Goal: Information Seeking & Learning: Check status

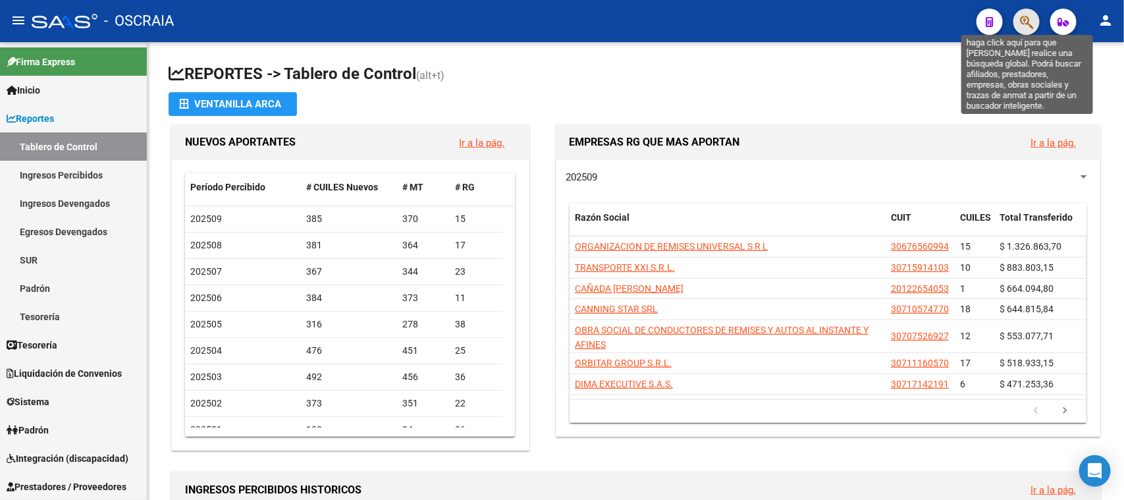
click at [1027, 22] on icon "button" at bounding box center [1026, 21] width 13 height 15
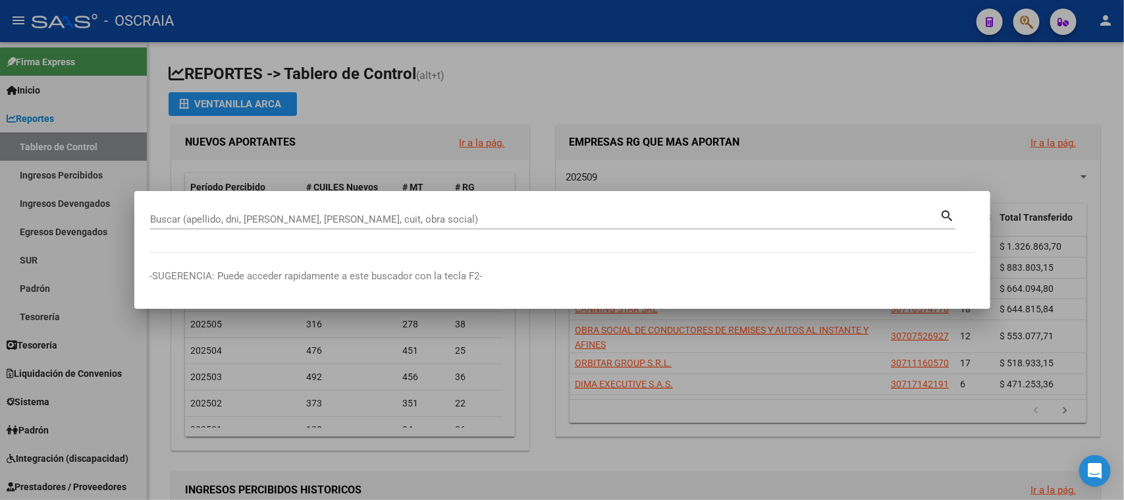
drag, startPoint x: 589, startPoint y: 212, endPoint x: 564, endPoint y: 219, distance: 25.9
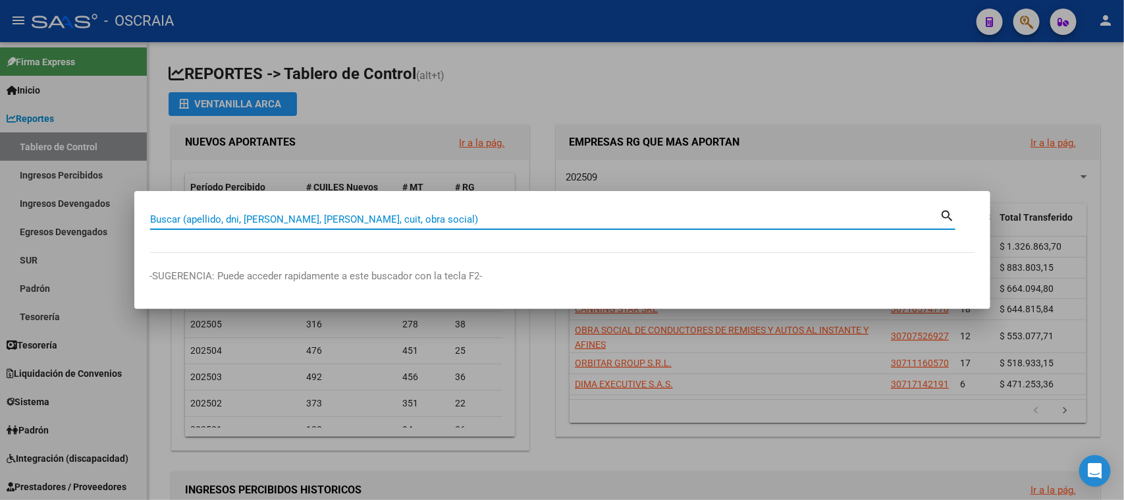
paste input "20218723358"
type input "20218723358"
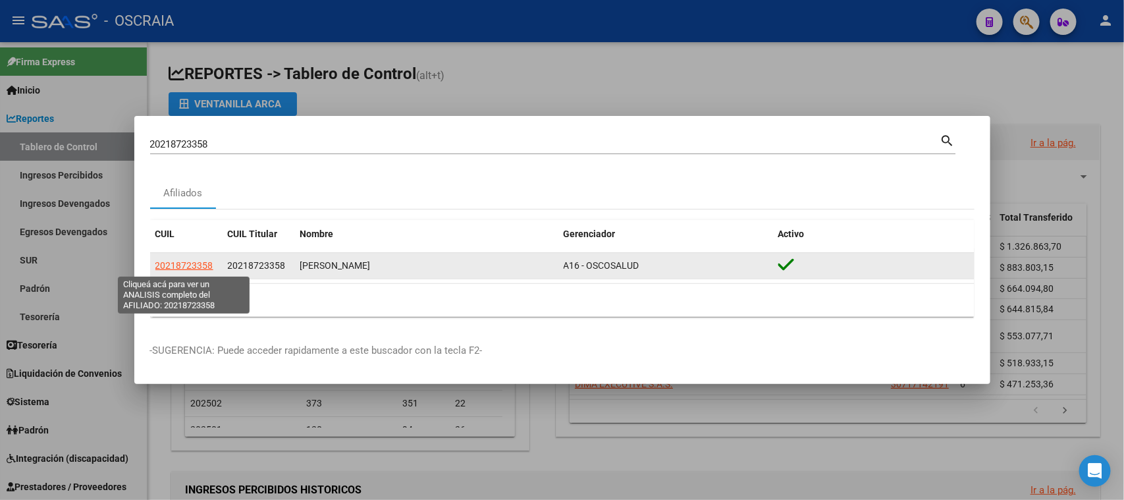
click at [188, 271] on span "20218723358" at bounding box center [184, 265] width 58 height 11
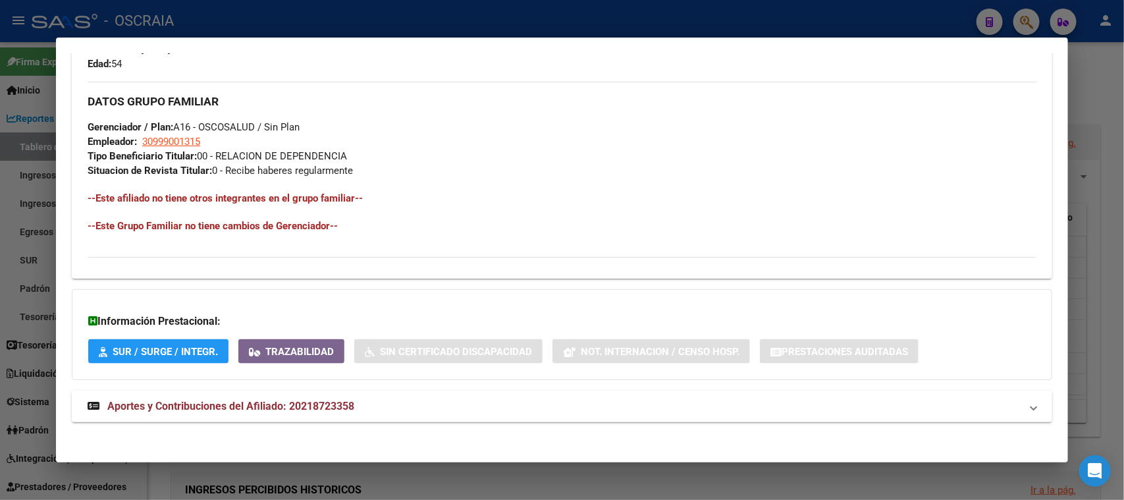
scroll to position [605, 0]
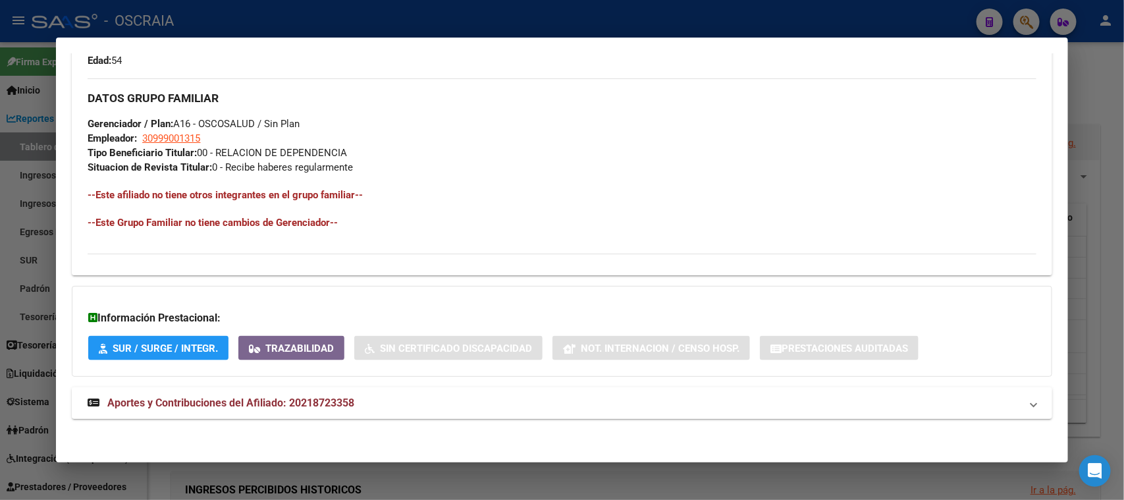
click at [287, 400] on span "Aportes y Contribuciones del Afiliado: 20218723358" at bounding box center [230, 402] width 247 height 13
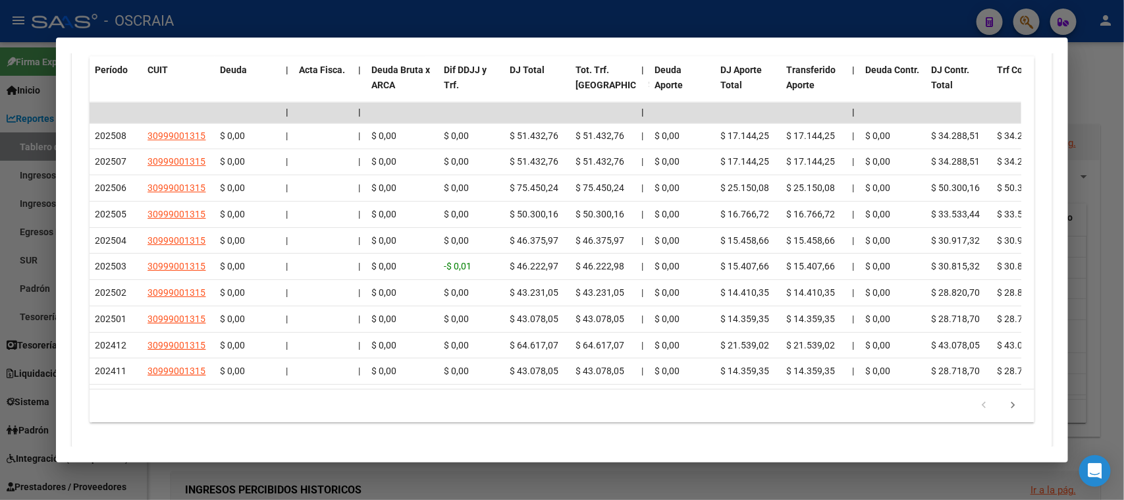
scroll to position [1170, 0]
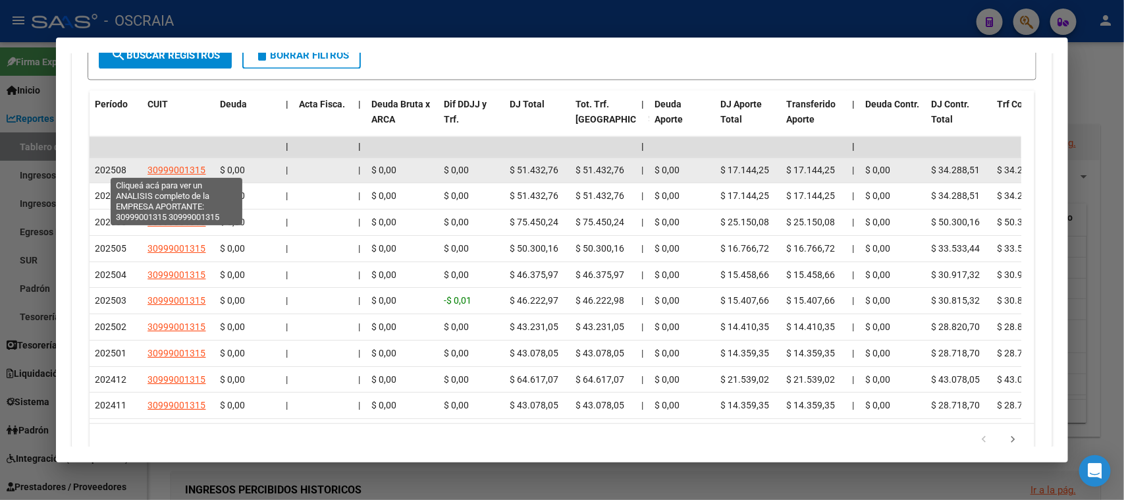
click at [175, 169] on span "30999001315" at bounding box center [177, 170] width 58 height 11
type textarea "30999001315"
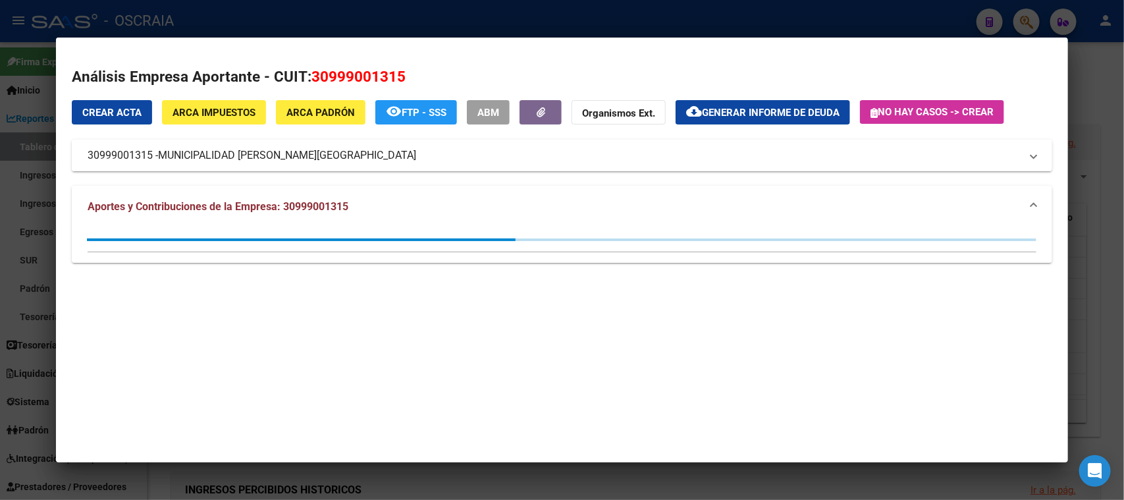
click at [444, 20] on div at bounding box center [562, 250] width 1124 height 500
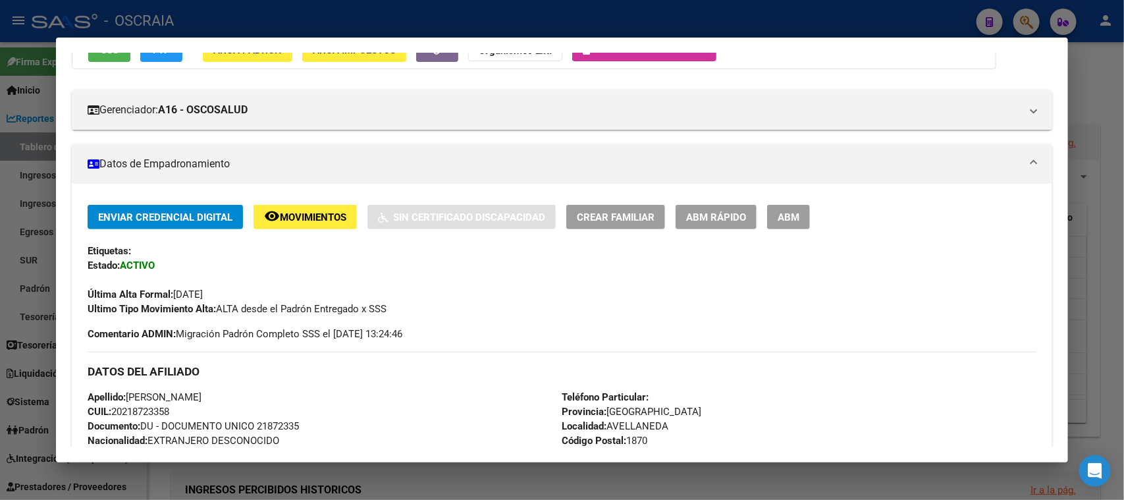
scroll to position [0, 0]
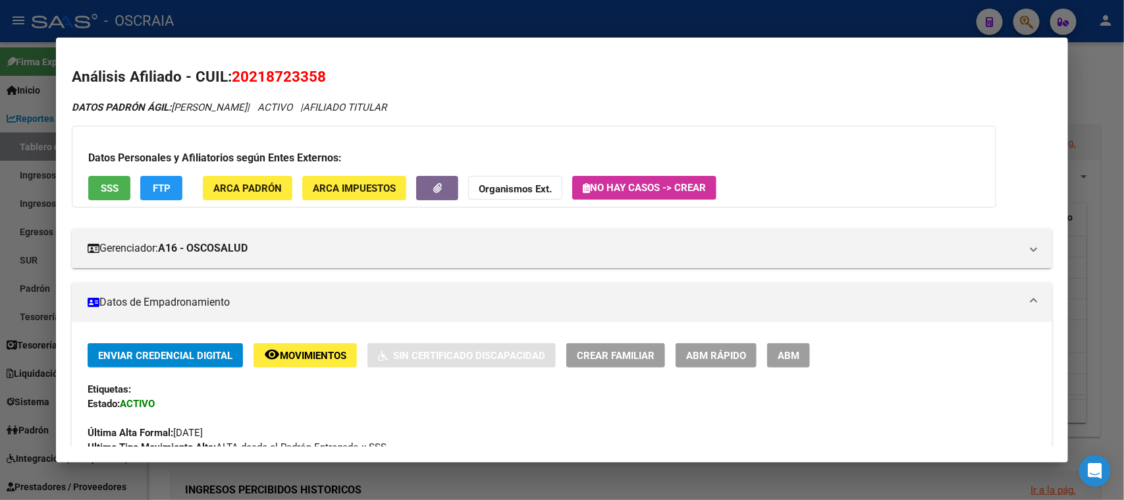
click at [290, 73] on span "20218723358" at bounding box center [279, 76] width 94 height 17
copy span "20218723358"
click at [451, 14] on div at bounding box center [562, 250] width 1124 height 500
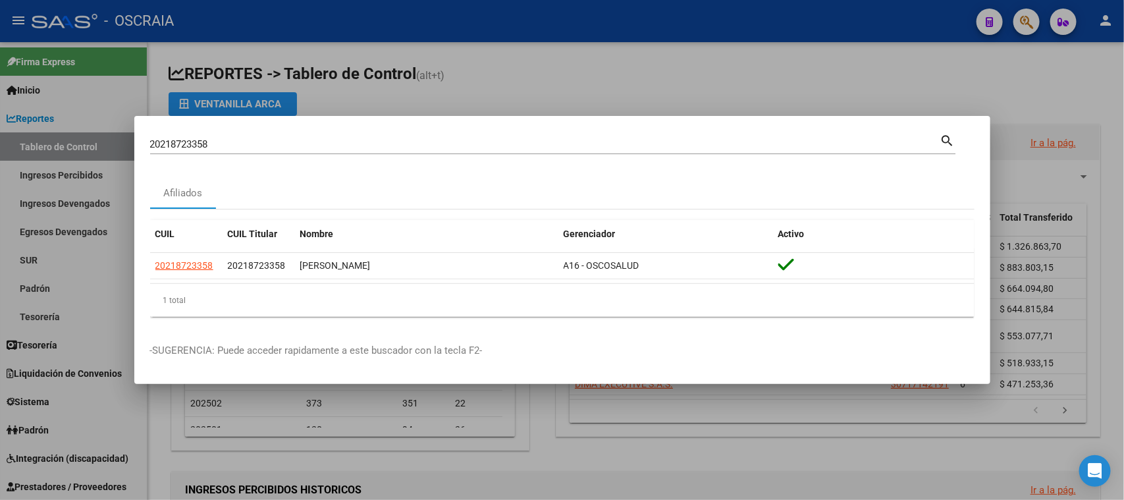
click at [385, 155] on div "20218723358 Buscar (apellido, dni, cuil, [PERSON_NAME], cuit, obra social) sear…" at bounding box center [552, 149] width 805 height 35
click at [375, 136] on div "20218723358 Buscar (apellido, dni, cuil, [PERSON_NAME], cuit, obra social)" at bounding box center [545, 144] width 790 height 20
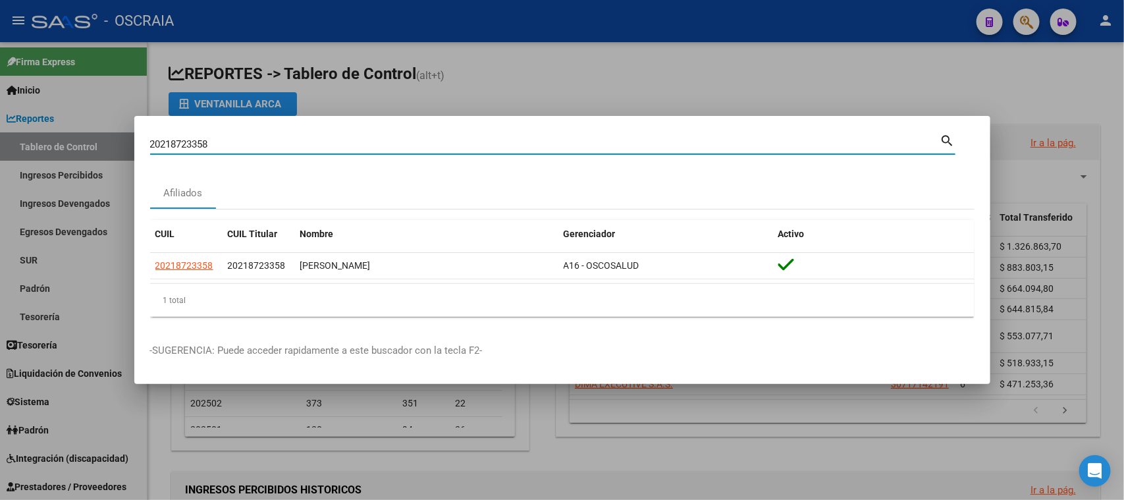
click at [352, 142] on input "20218723358" at bounding box center [545, 144] width 790 height 12
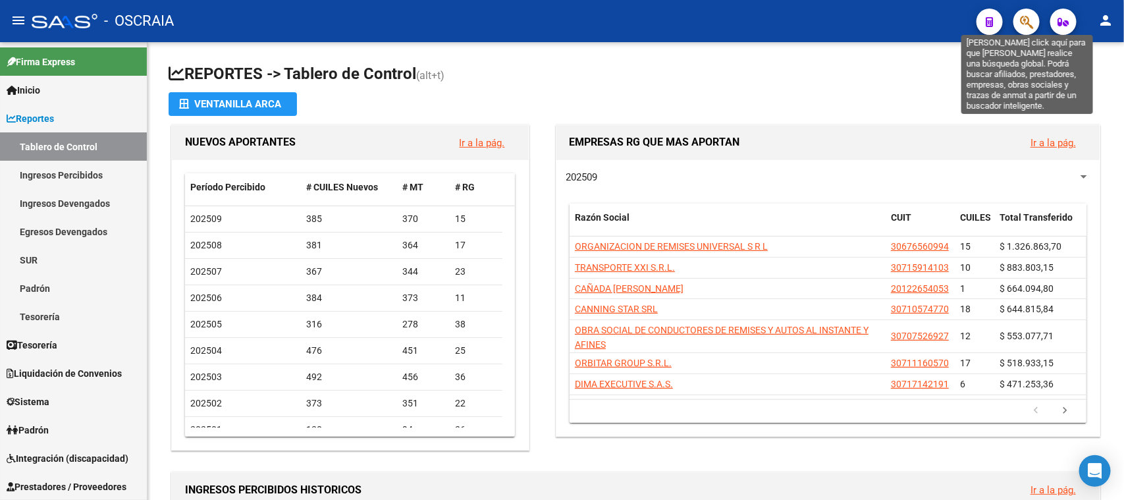
click at [1027, 17] on icon "button" at bounding box center [1026, 21] width 13 height 15
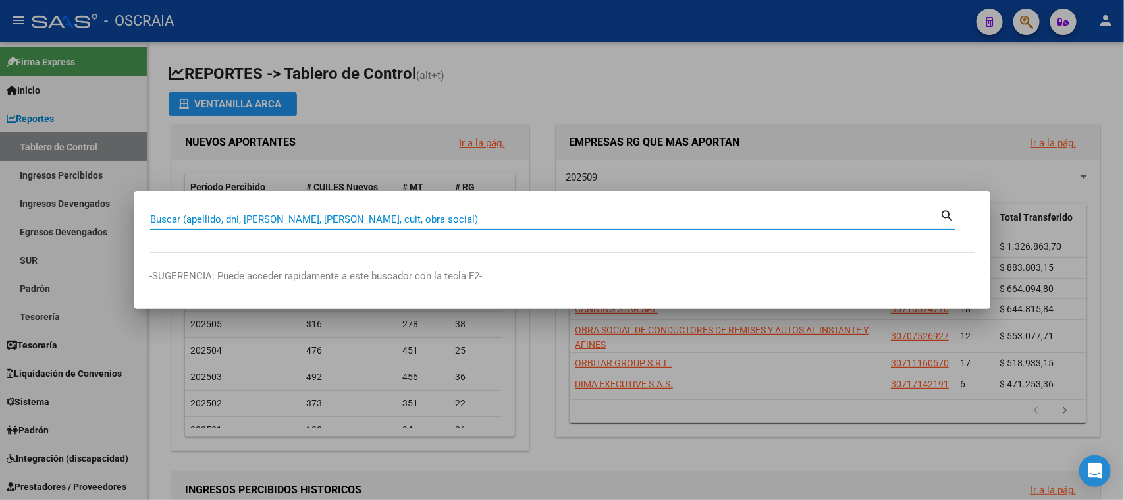
paste input "20218723358"
type input "20218723358"
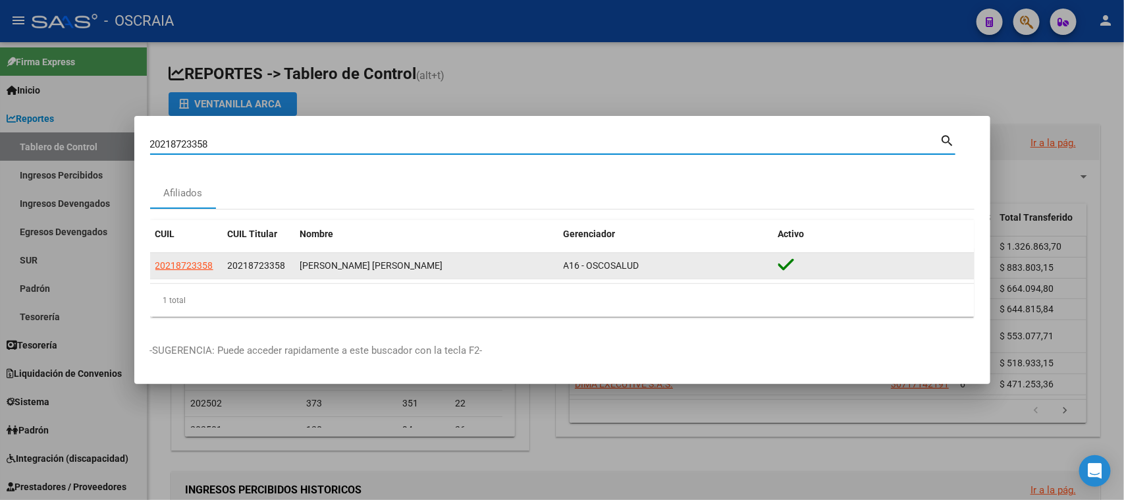
click at [186, 266] on span "20218723358" at bounding box center [184, 265] width 58 height 11
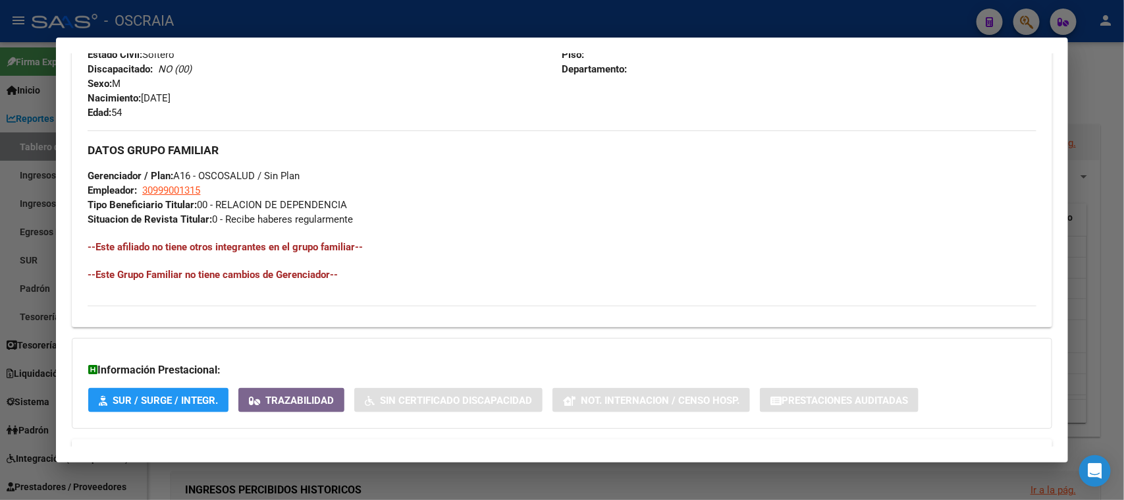
scroll to position [605, 0]
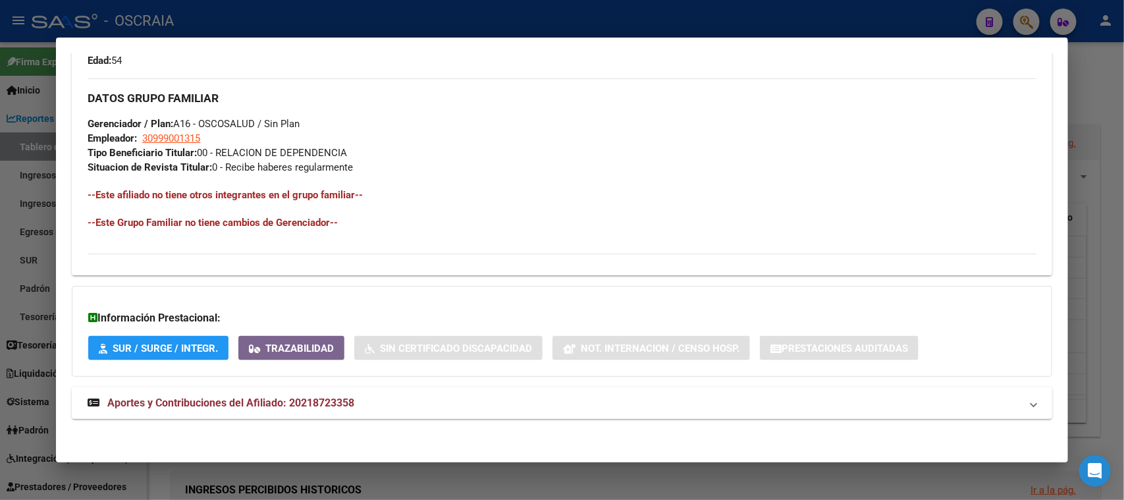
click at [248, 400] on span "Aportes y Contribuciones del Afiliado: 20218723358" at bounding box center [230, 402] width 247 height 13
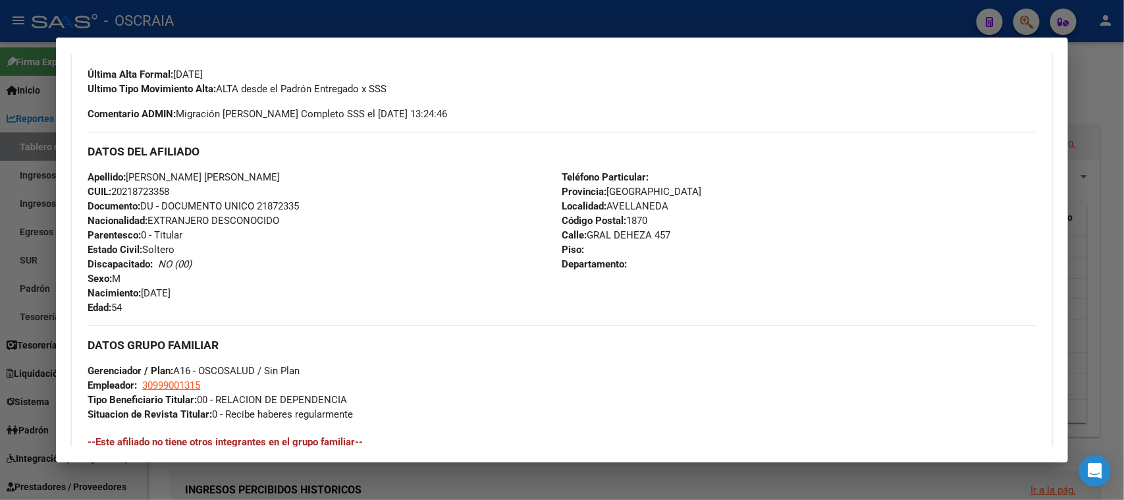
scroll to position [0, 0]
